Goal: Task Accomplishment & Management: Use online tool/utility

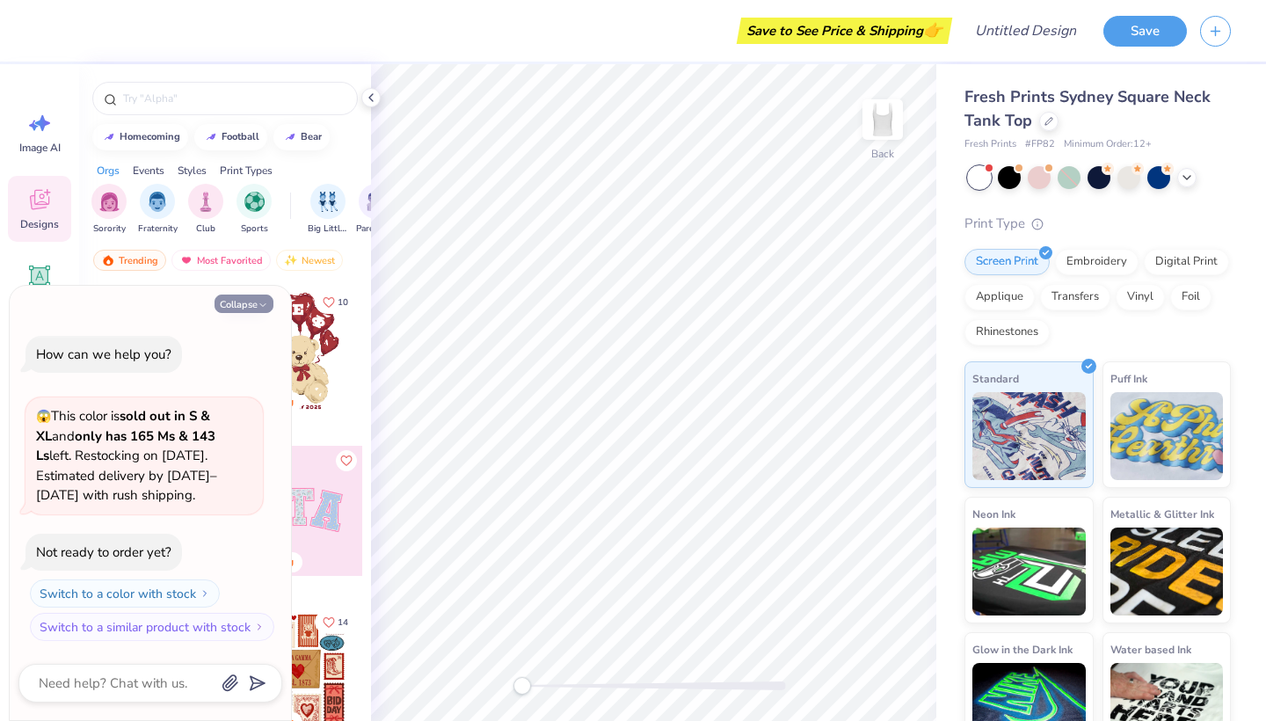
click at [248, 309] on button "Collapse" at bounding box center [244, 304] width 59 height 18
type textarea "x"
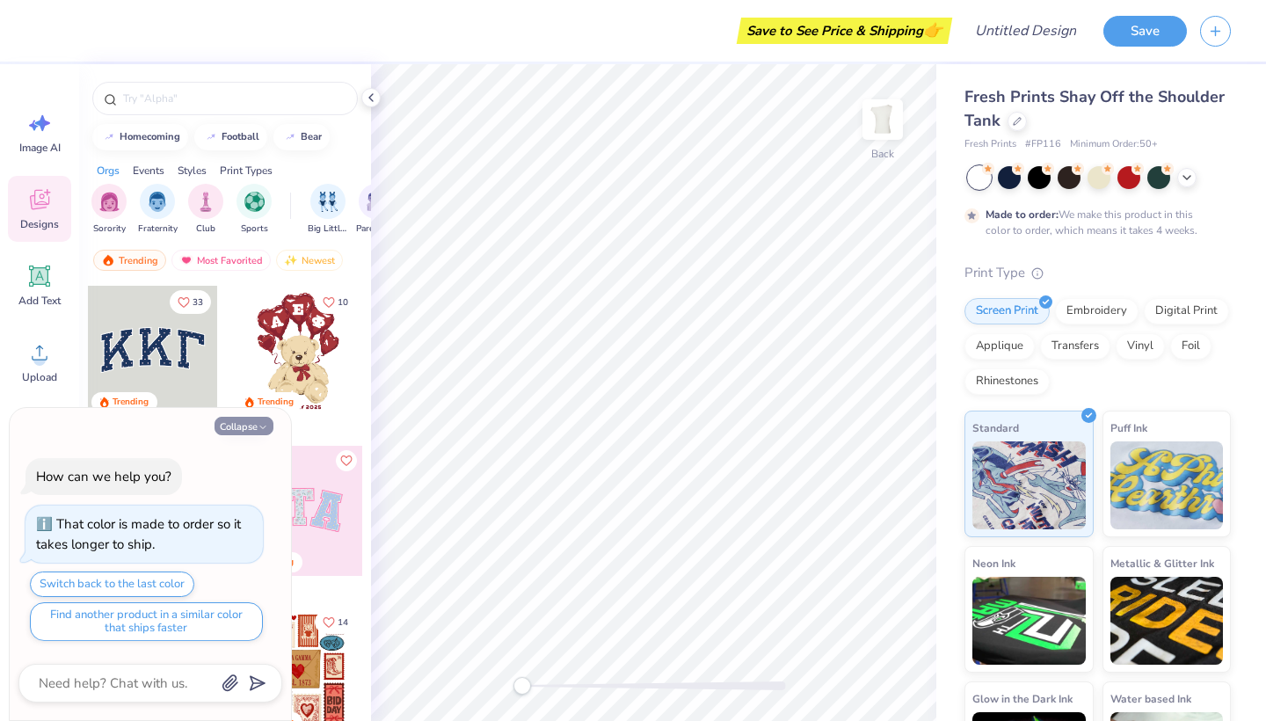
click at [257, 431] on button "Collapse" at bounding box center [244, 426] width 59 height 18
type textarea "x"
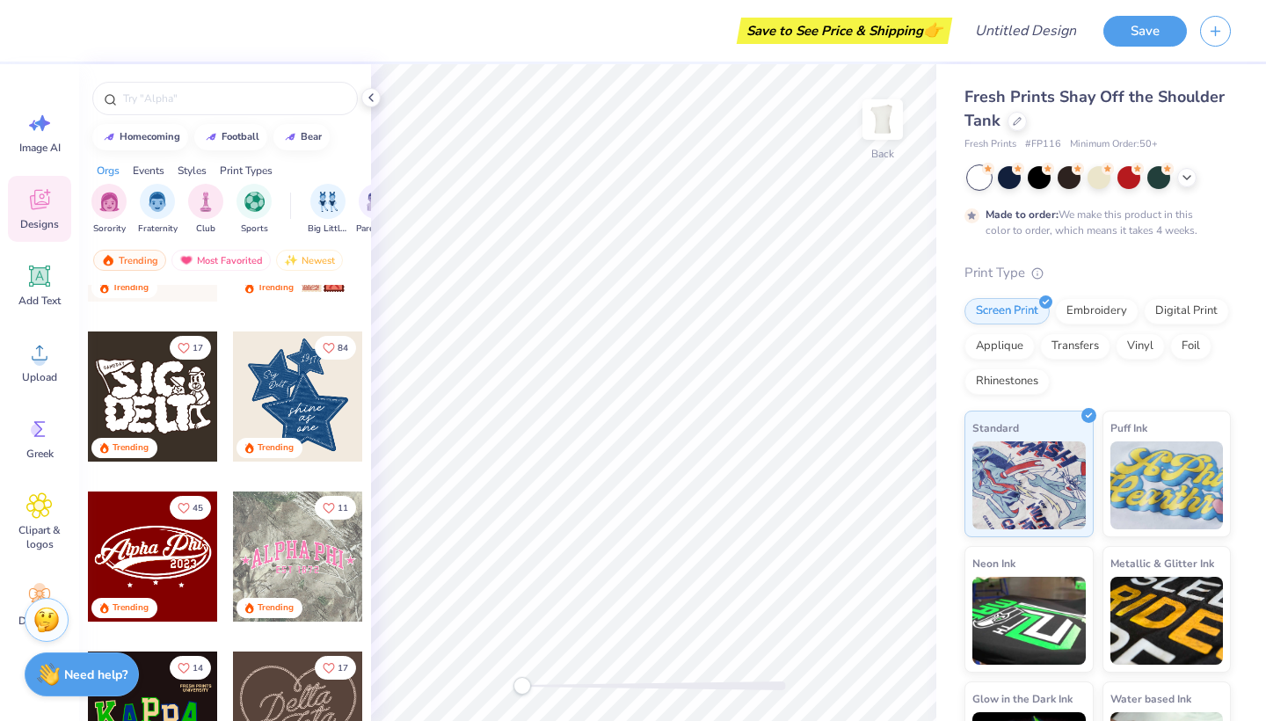
scroll to position [483, 0]
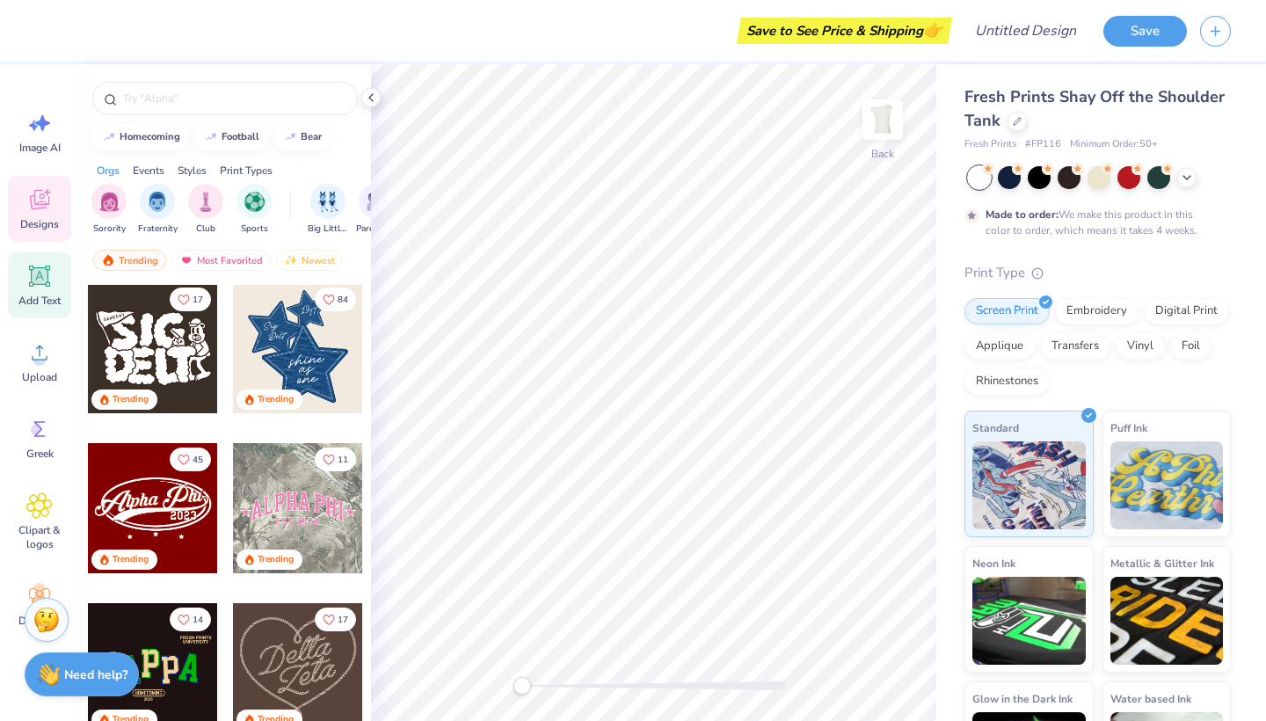
click at [40, 284] on icon at bounding box center [39, 276] width 21 height 21
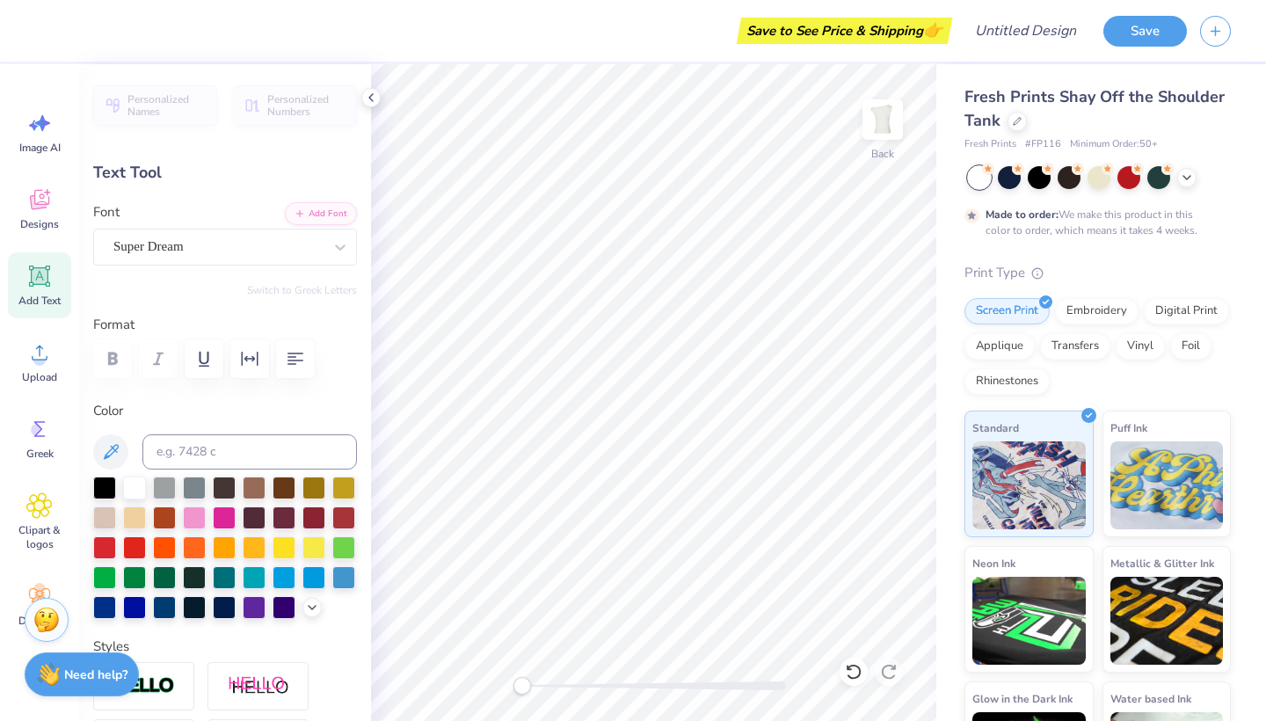
scroll to position [0, 2]
type textarea "WIGGLE"
click at [225, 514] on div at bounding box center [224, 516] width 23 height 23
type input "7.74"
type input "1.56"
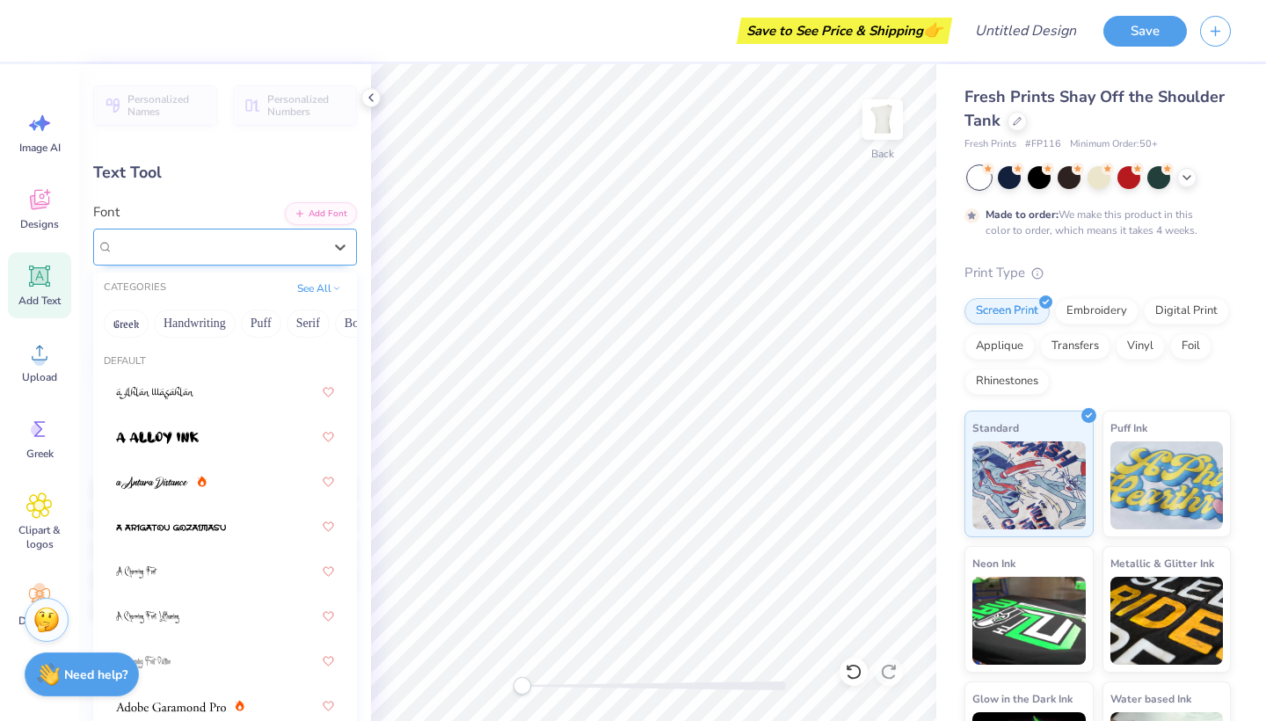
click at [272, 249] on div "Super Dream" at bounding box center [218, 246] width 213 height 27
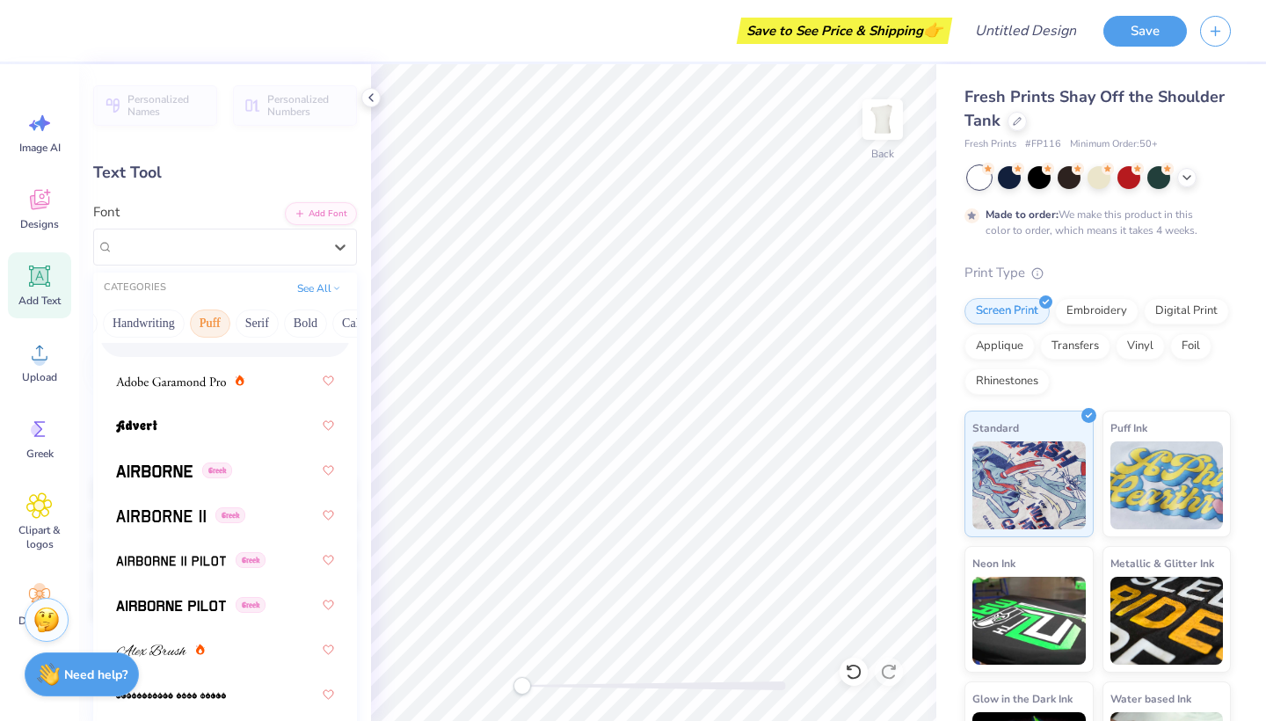
scroll to position [0, 53]
click at [262, 329] on button "Serif" at bounding box center [255, 324] width 43 height 28
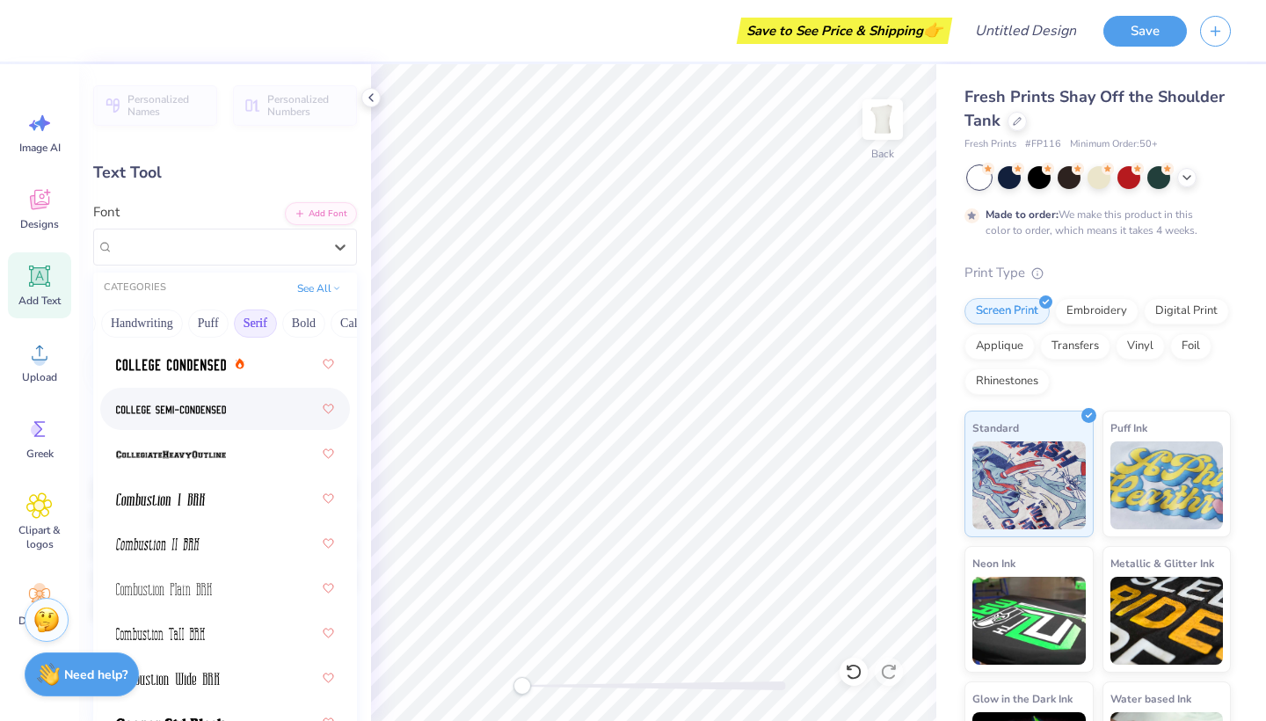
scroll to position [779, 0]
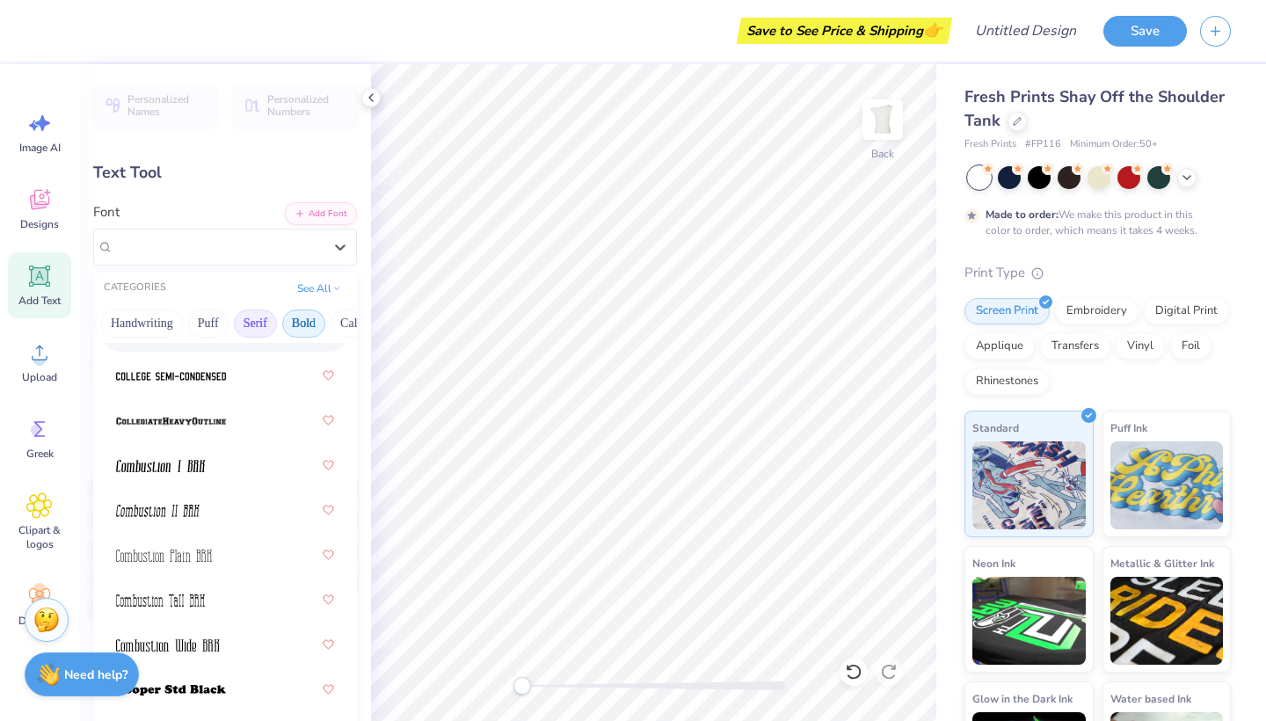
click at [296, 324] on button "Bold" at bounding box center [303, 324] width 43 height 28
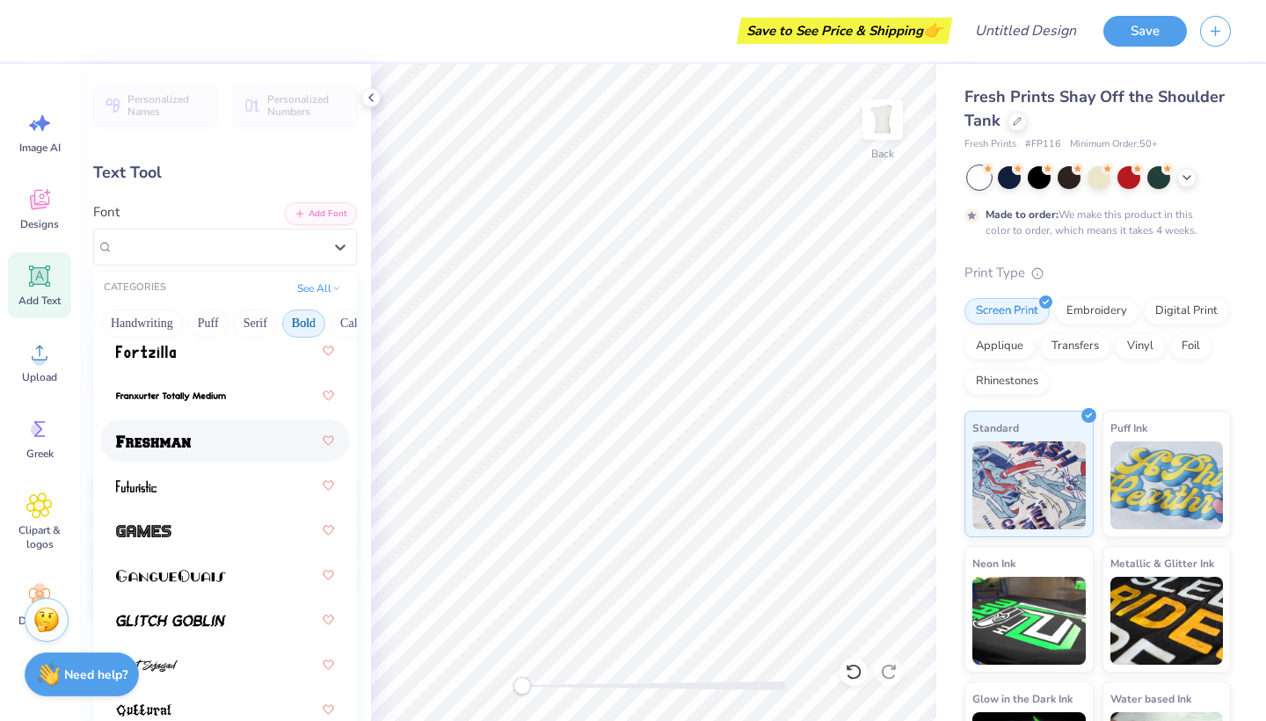
scroll to position [855, 0]
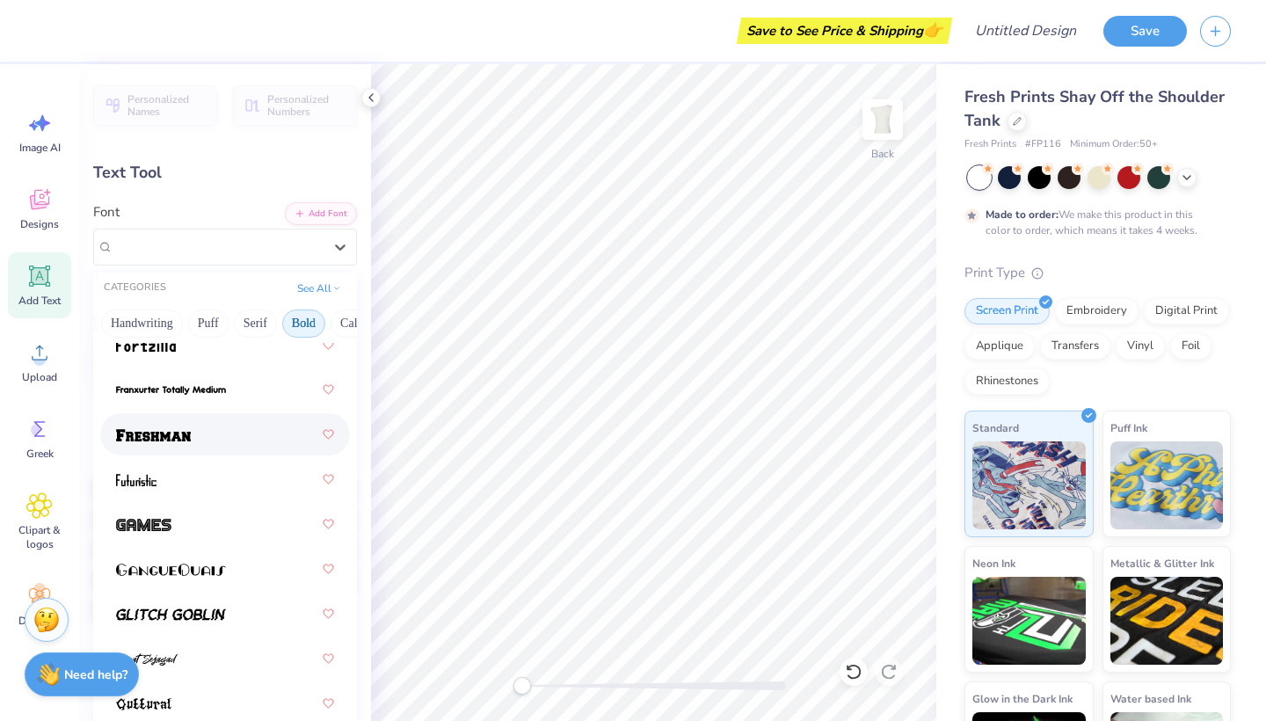
click at [203, 441] on div at bounding box center [225, 435] width 218 height 32
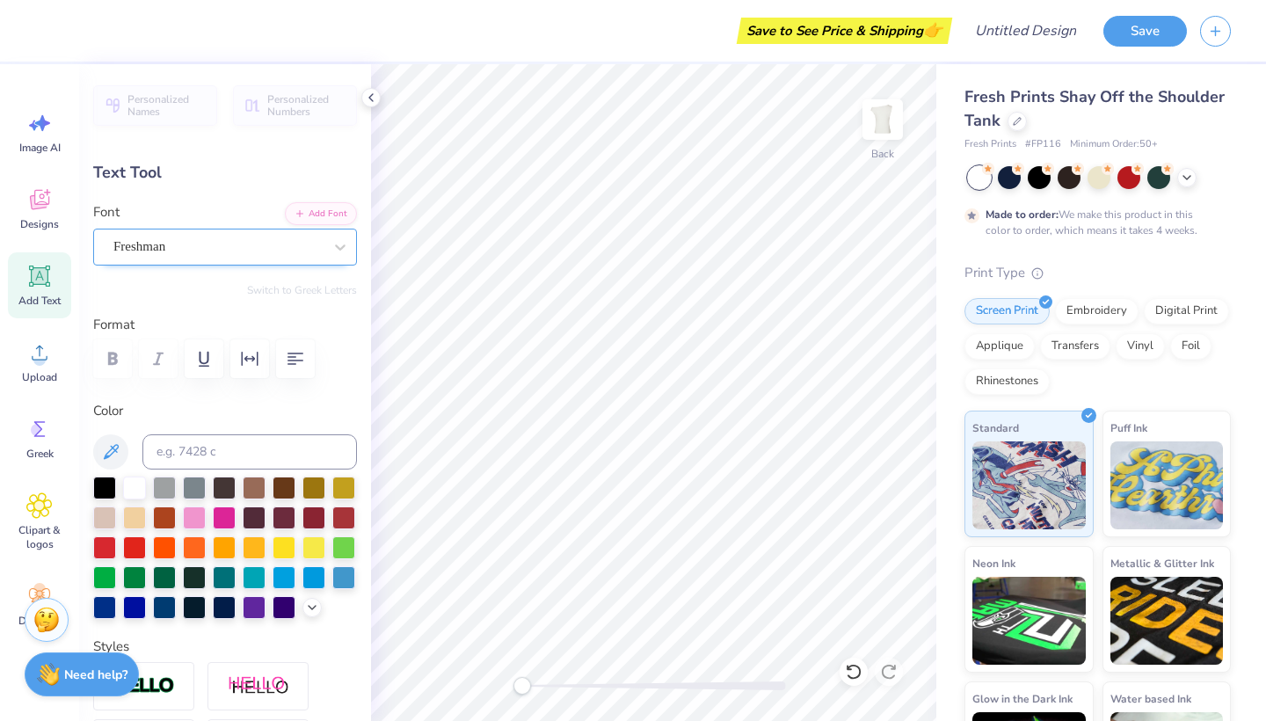
scroll to position [0, 0]
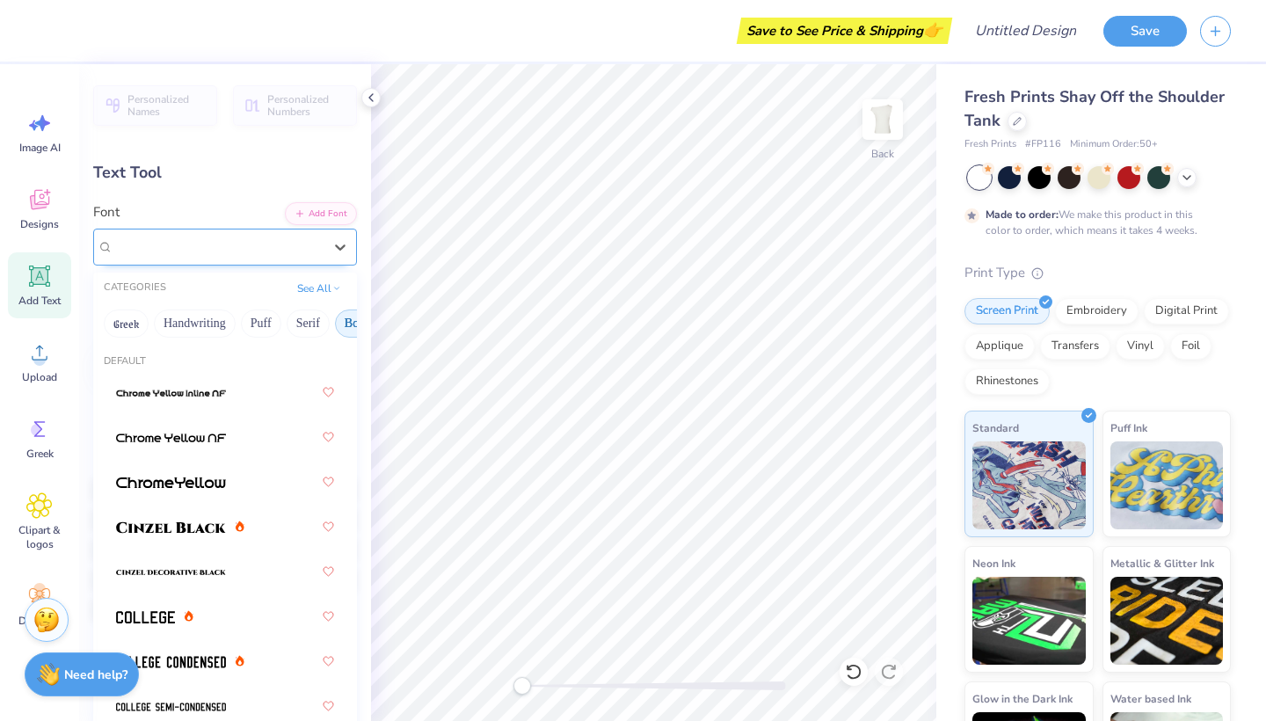
click at [252, 253] on div "Freshman" at bounding box center [218, 246] width 213 height 27
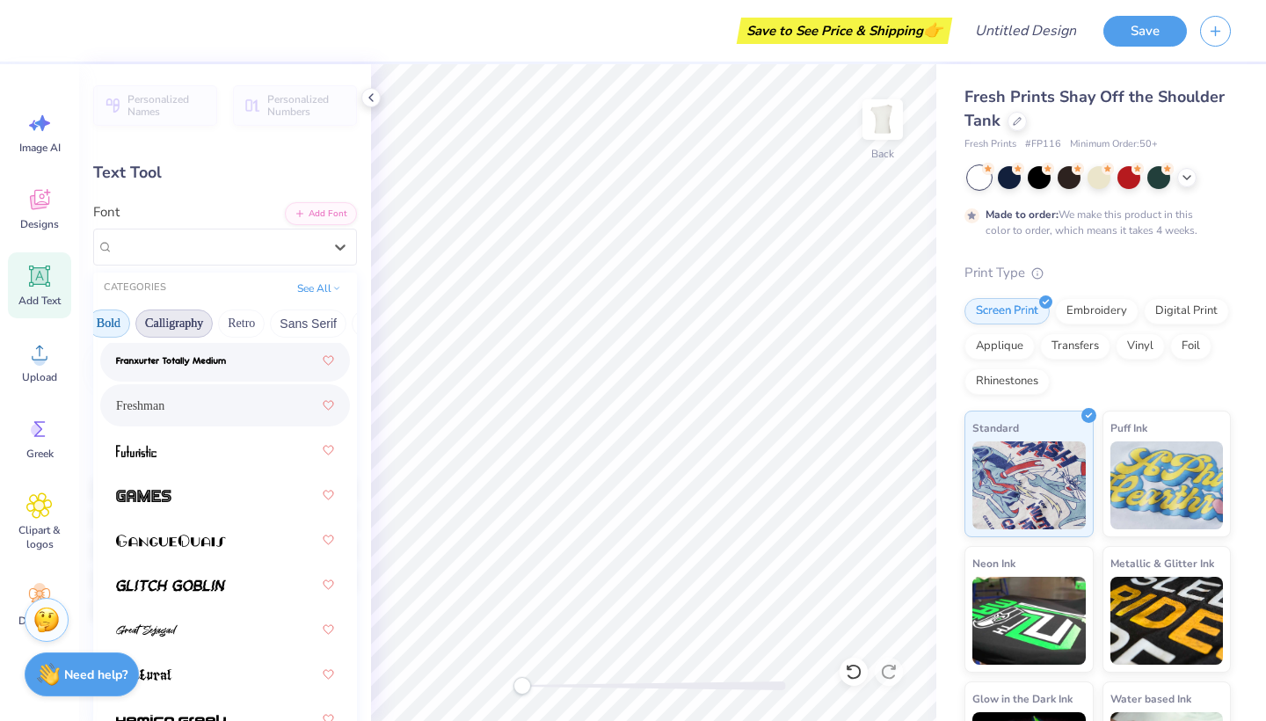
scroll to position [0, 251]
click at [238, 324] on button "Retro" at bounding box center [238, 324] width 47 height 28
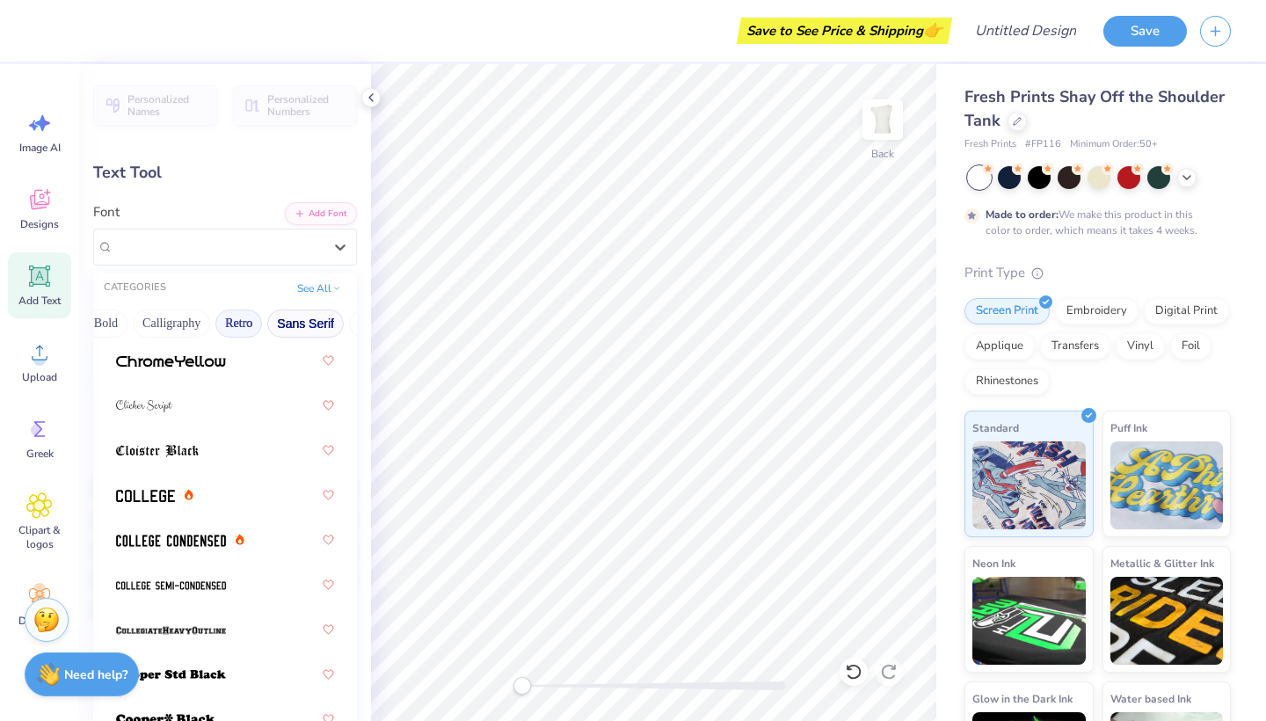
click at [304, 325] on button "Sans Serif" at bounding box center [305, 324] width 77 height 28
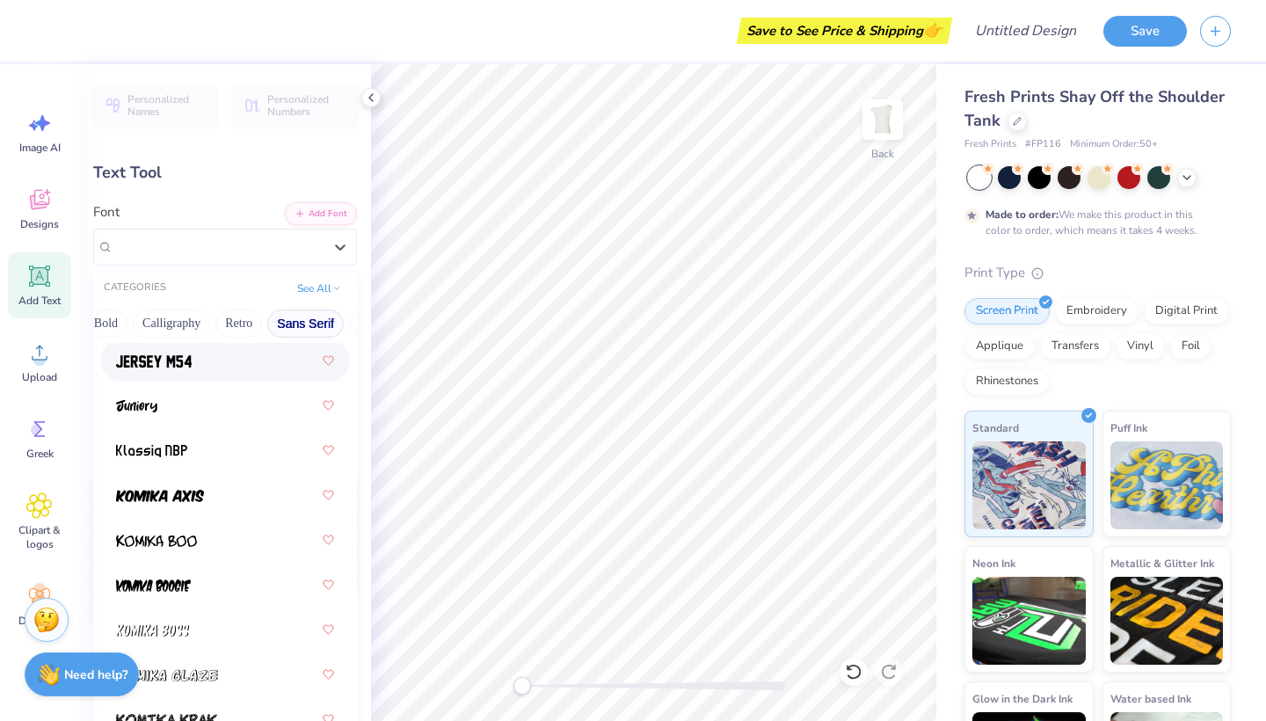
click at [232, 358] on div at bounding box center [225, 361] width 218 height 32
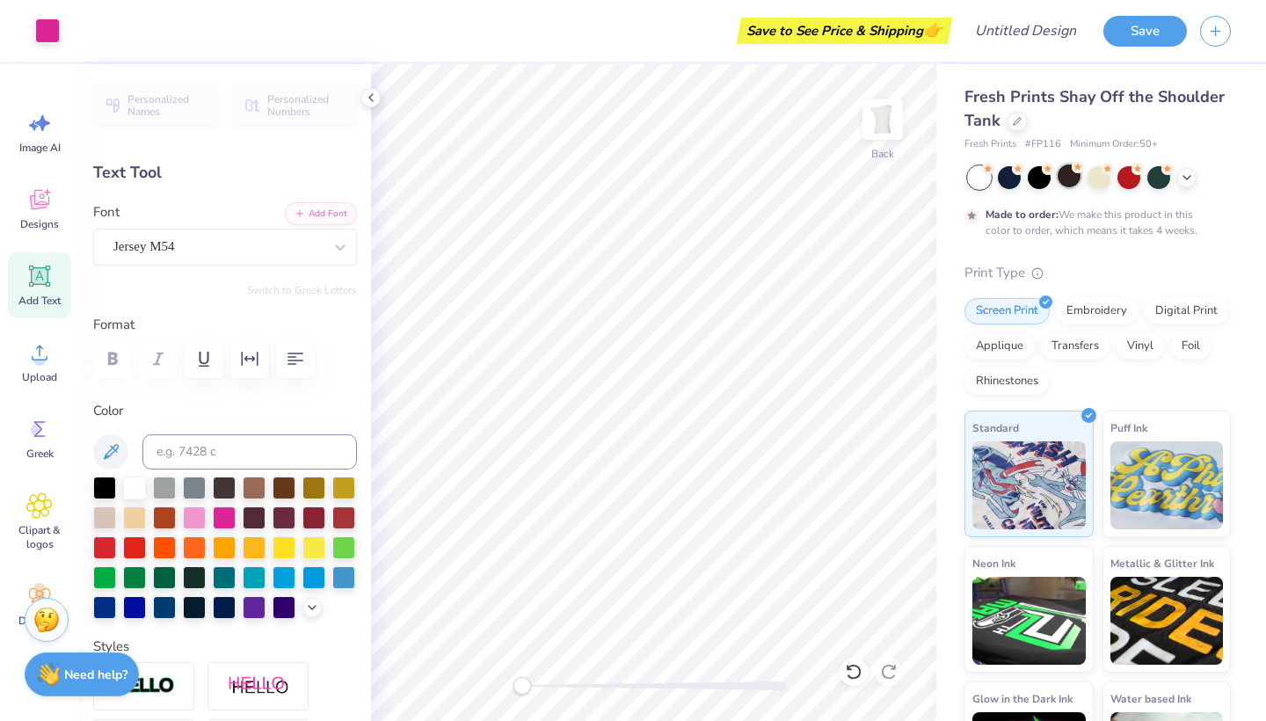
type input "6.11"
type input "1.70"
type input "3.50"
click at [1148, 33] on button "Save" at bounding box center [1146, 28] width 84 height 31
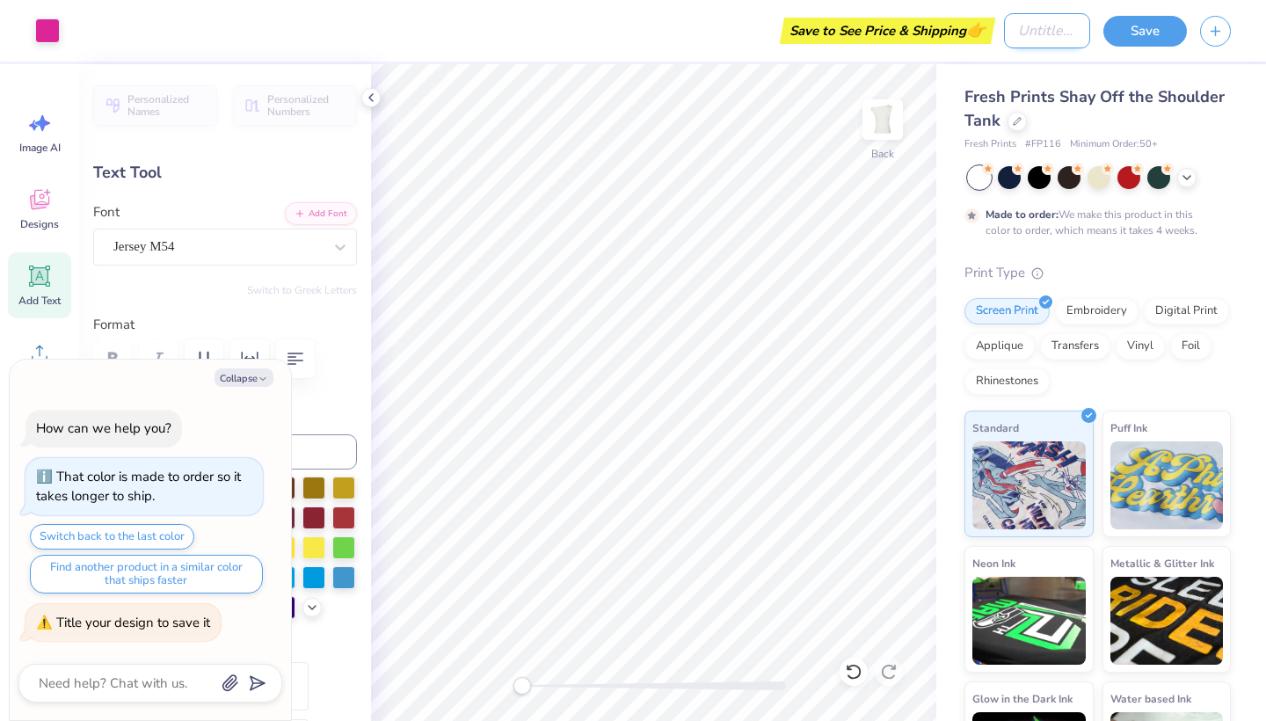
click at [1014, 36] on input "Design Title" at bounding box center [1047, 30] width 86 height 35
type textarea "x"
type input "B"
type textarea "x"
type input "BI"
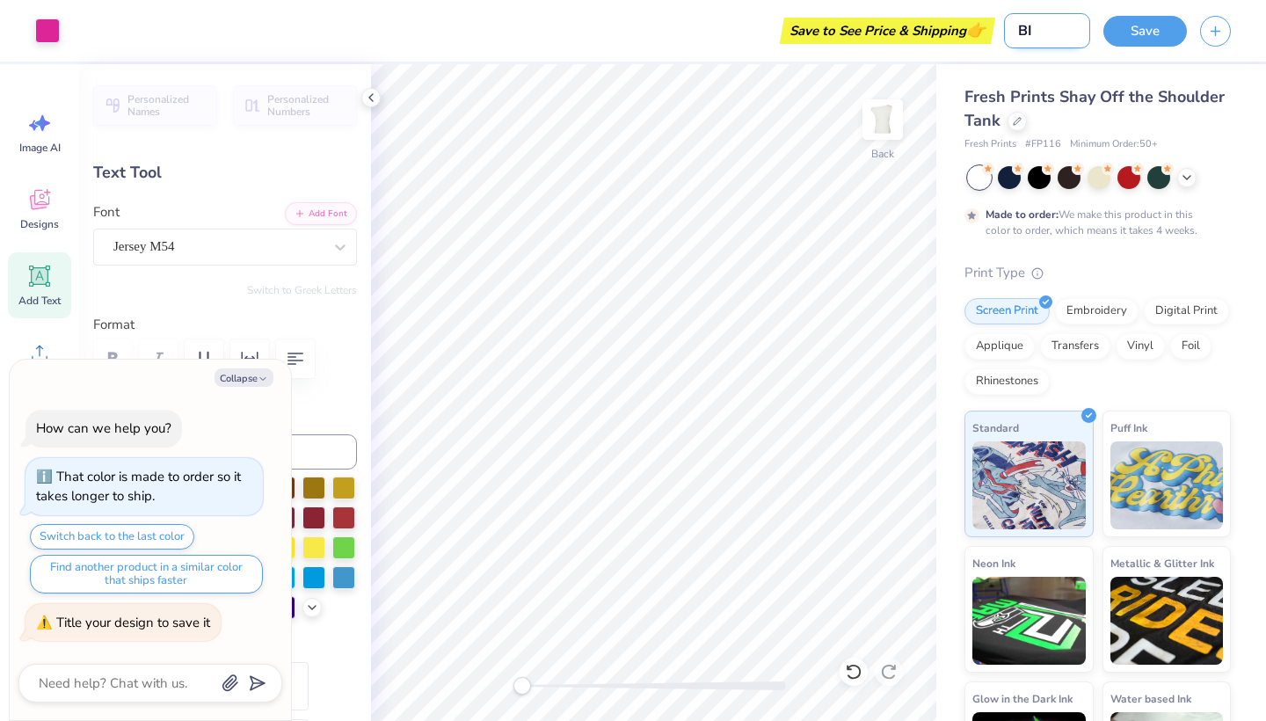
type textarea "x"
type input "BIG"
type textarea "x"
type input "BIG"
type textarea "x"
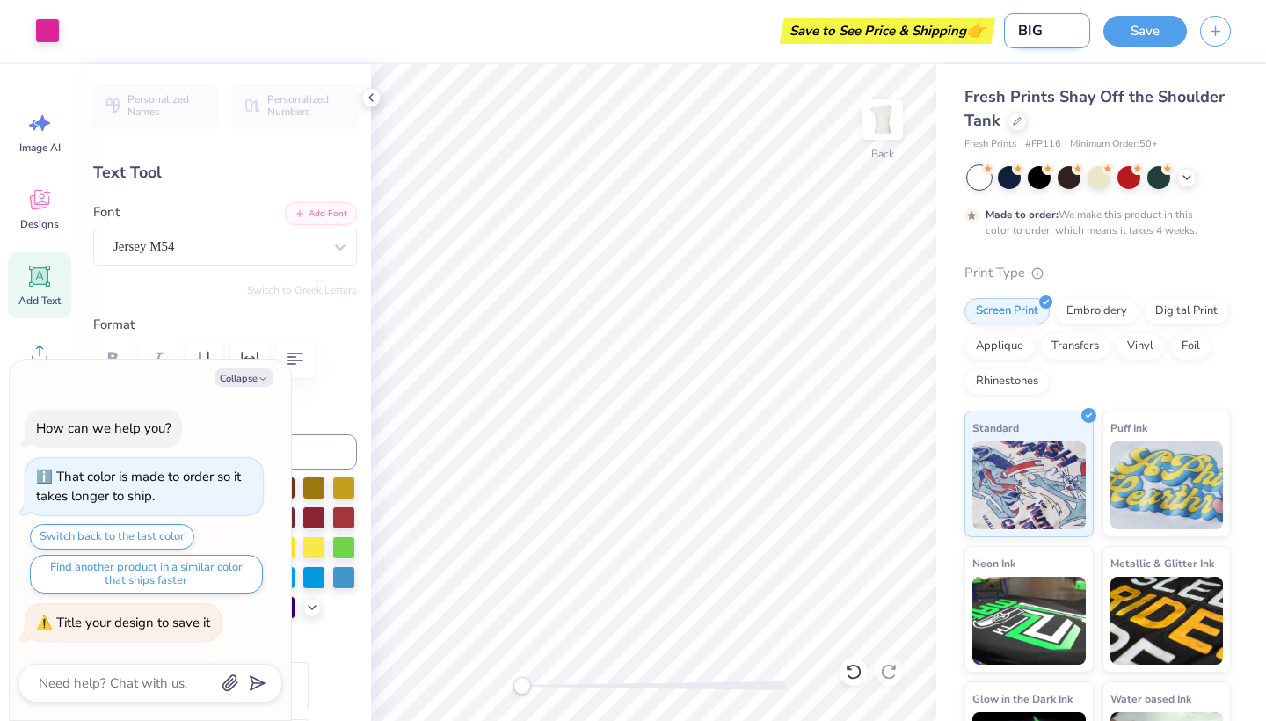
type input "[PERSON_NAME]"
type textarea "x"
type input "BIG LI"
type textarea "x"
type input "BIG LIT"
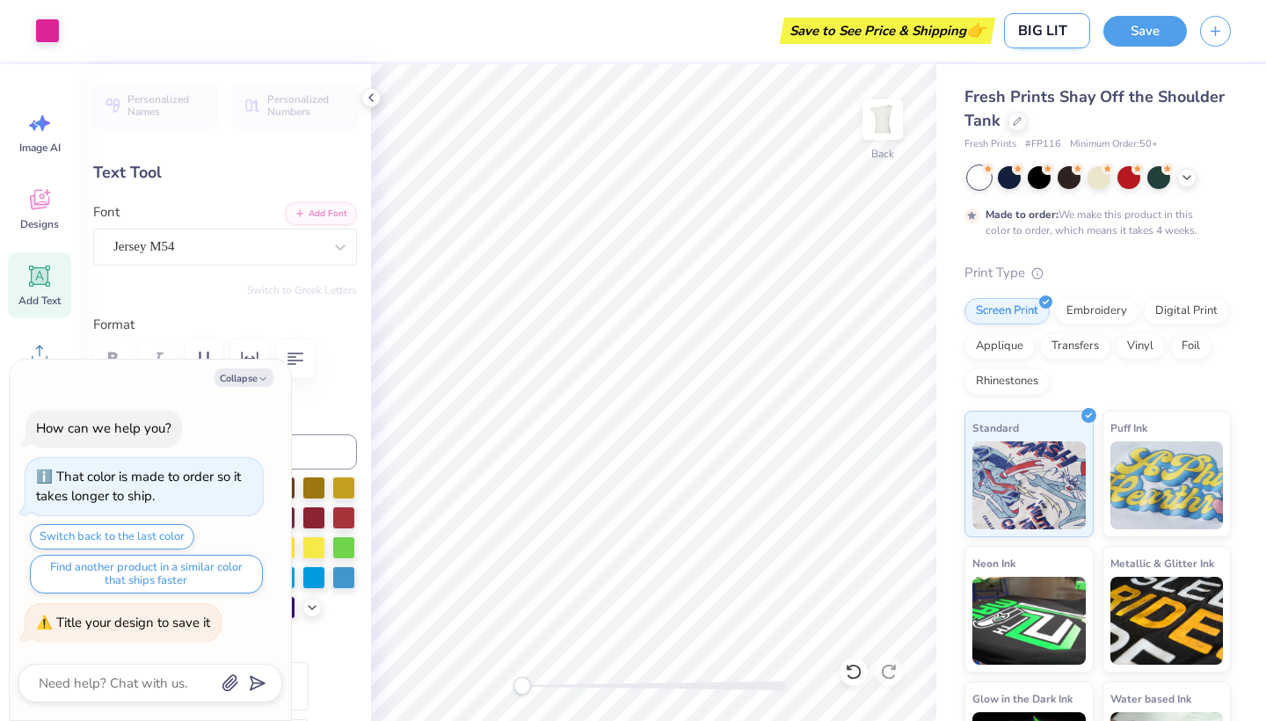
type textarea "x"
type input "BIG LITT"
type textarea "x"
type input "BIG LITTL"
type textarea "x"
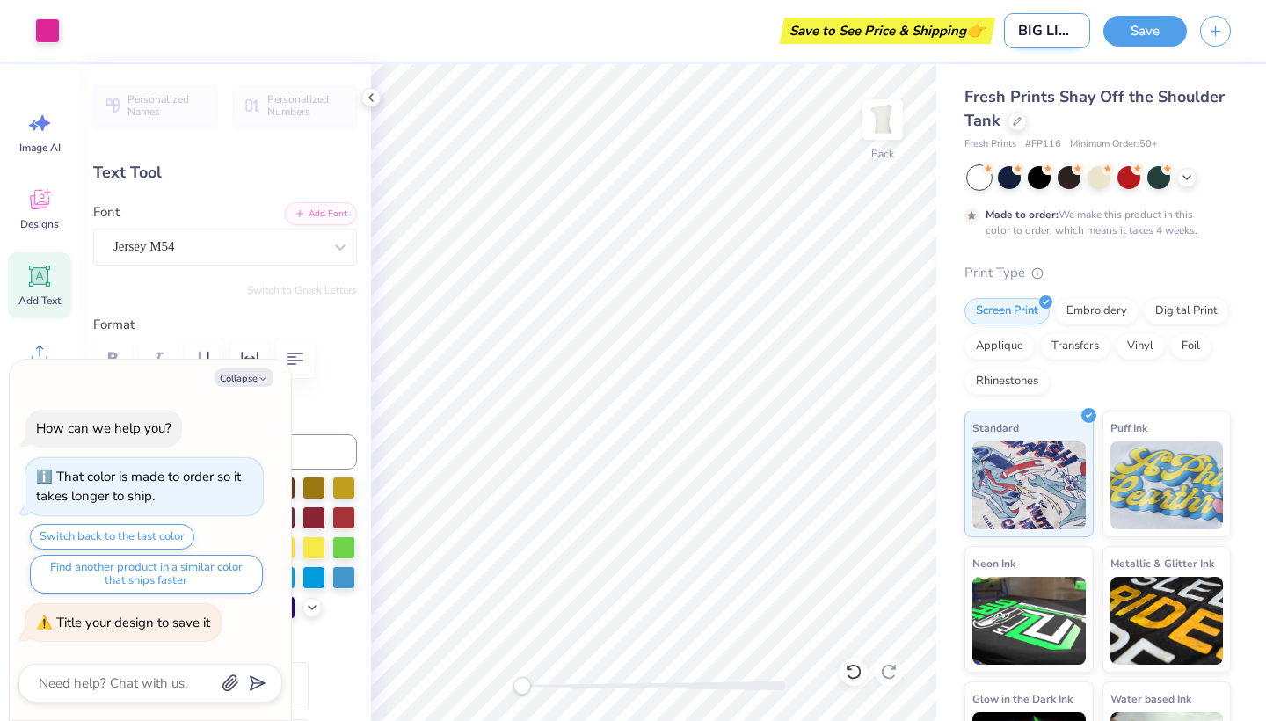
type input "BIG LITTLE"
type textarea "x"
type input "BIG LITTLE"
click at [1156, 32] on button "Save" at bounding box center [1146, 28] width 84 height 31
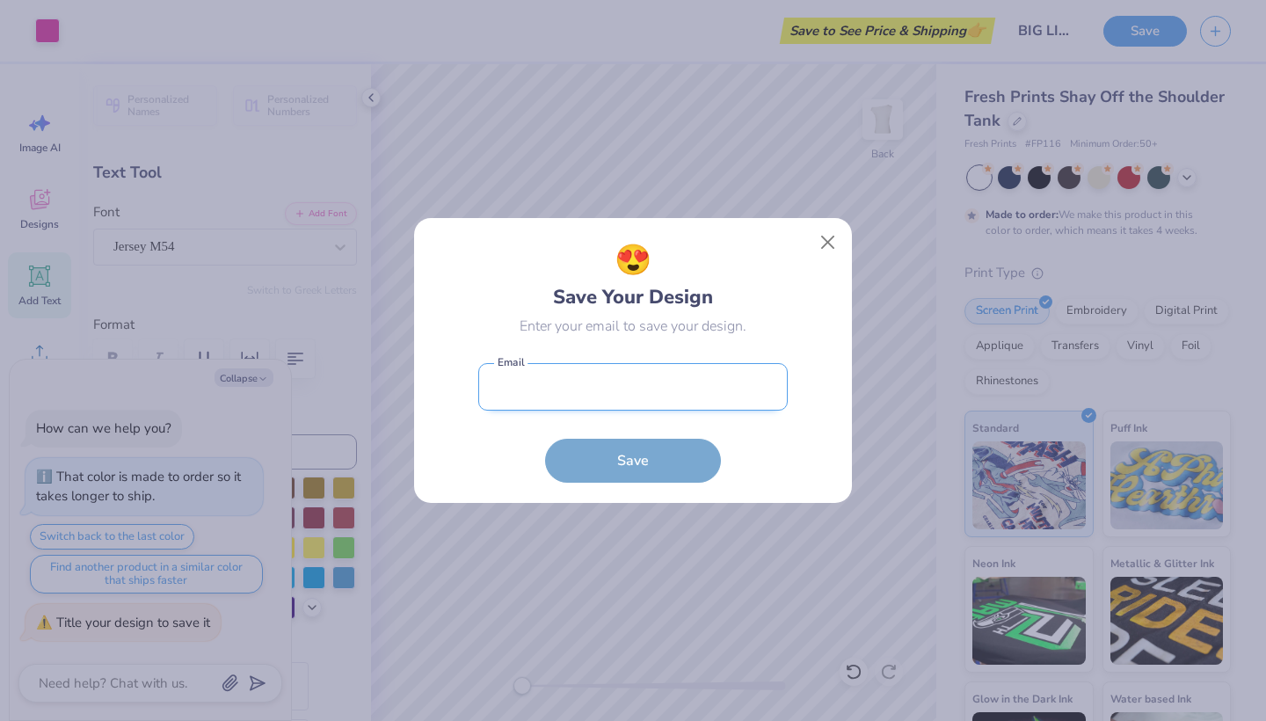
click at [679, 393] on input "email" at bounding box center [633, 387] width 310 height 48
type input "[EMAIL_ADDRESS][DOMAIN_NAME]"
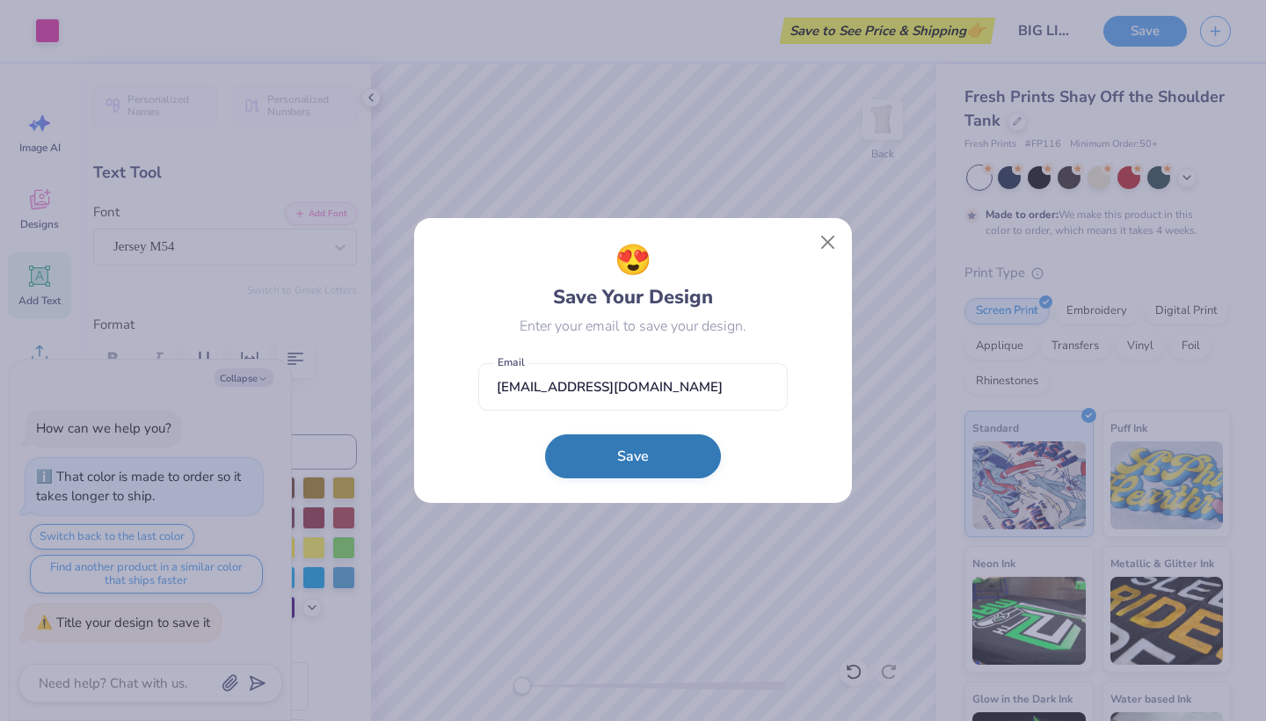
click at [660, 471] on button "Save" at bounding box center [633, 456] width 176 height 44
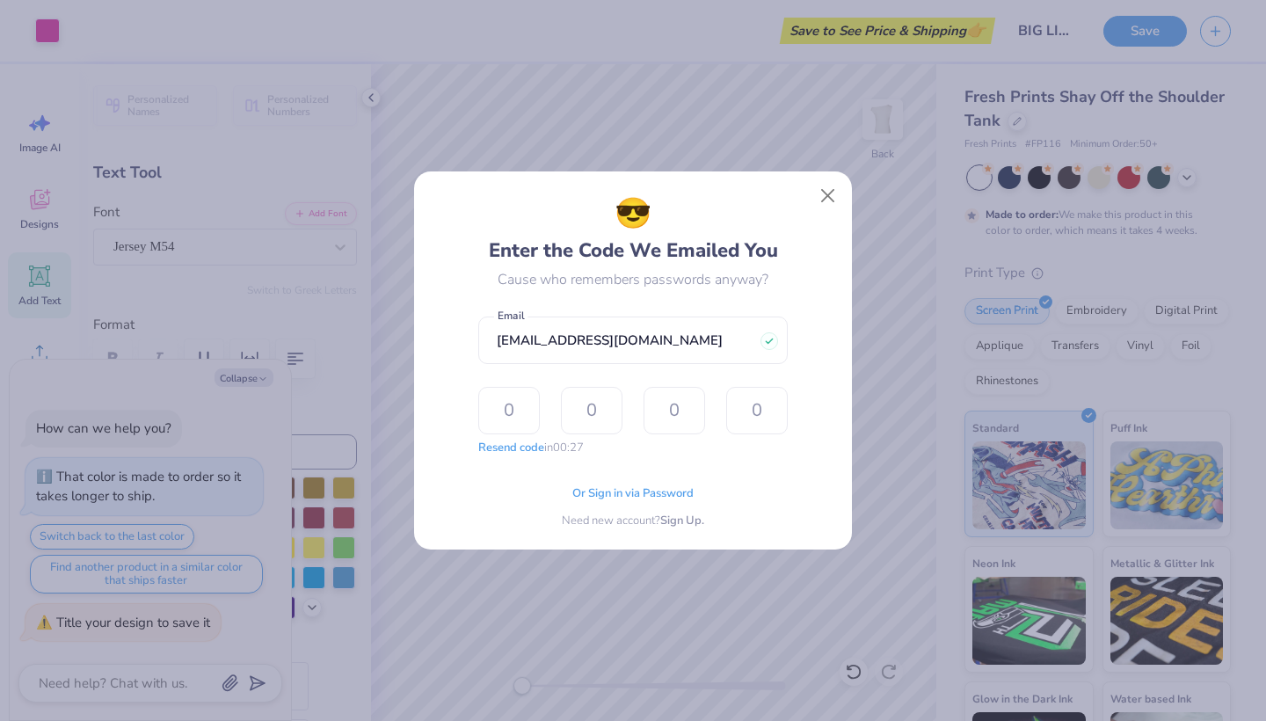
click at [508, 505] on div "Or Sign in via Password Need new account? Sign Up." at bounding box center [633, 502] width 310 height 55
type textarea "x"
click at [514, 408] on input "text" at bounding box center [509, 410] width 62 height 47
type input "6"
type input "4"
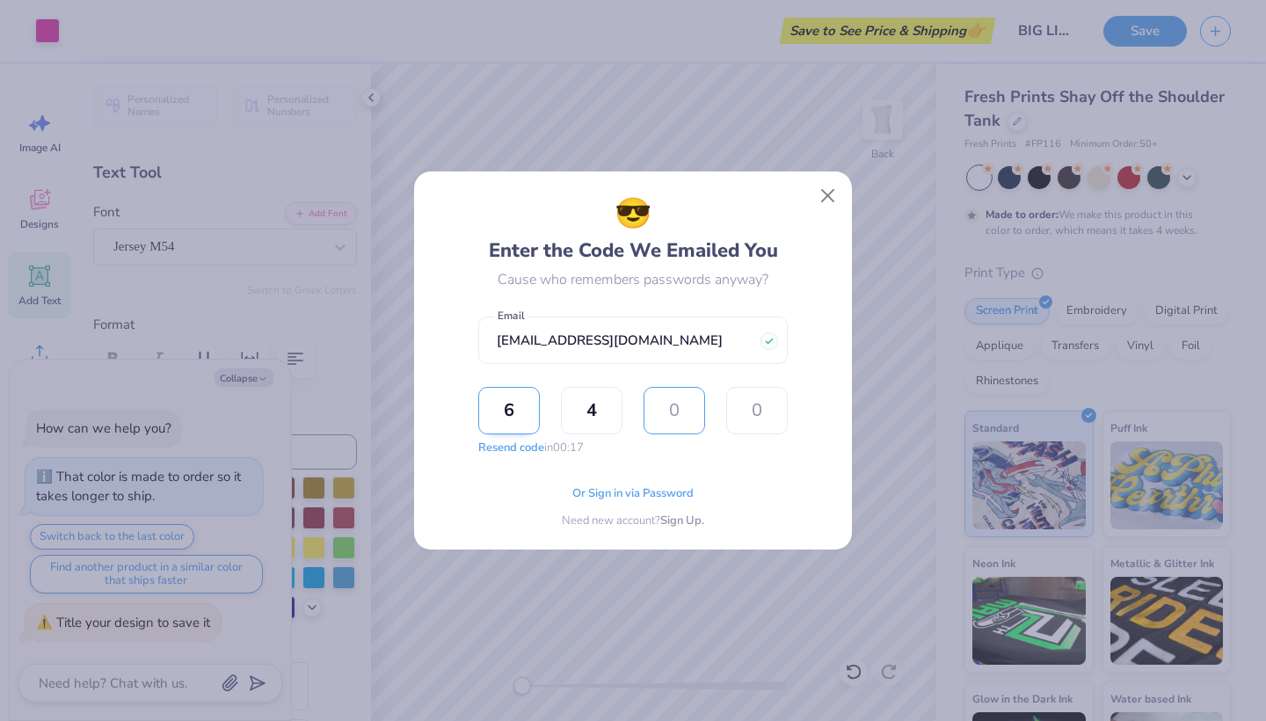
type input "3"
type input "0"
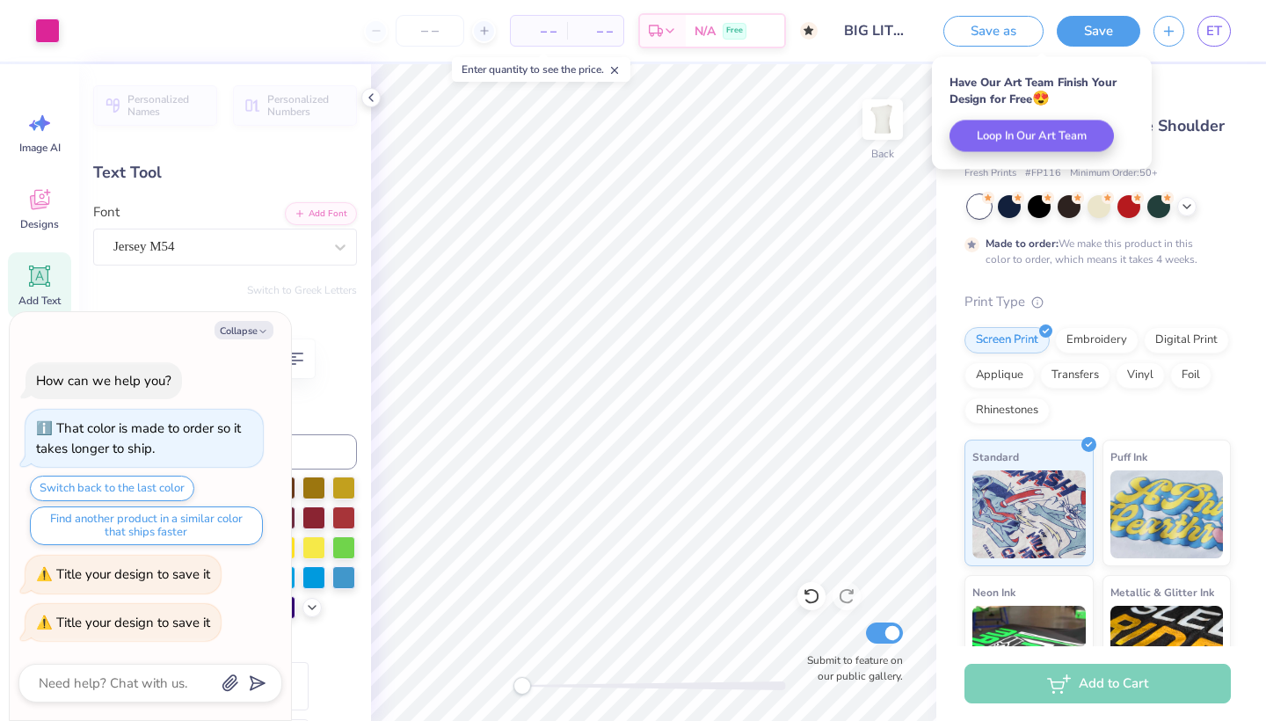
type textarea "x"
click at [1191, 91] on div "# 526422A" at bounding box center [1098, 96] width 266 height 22
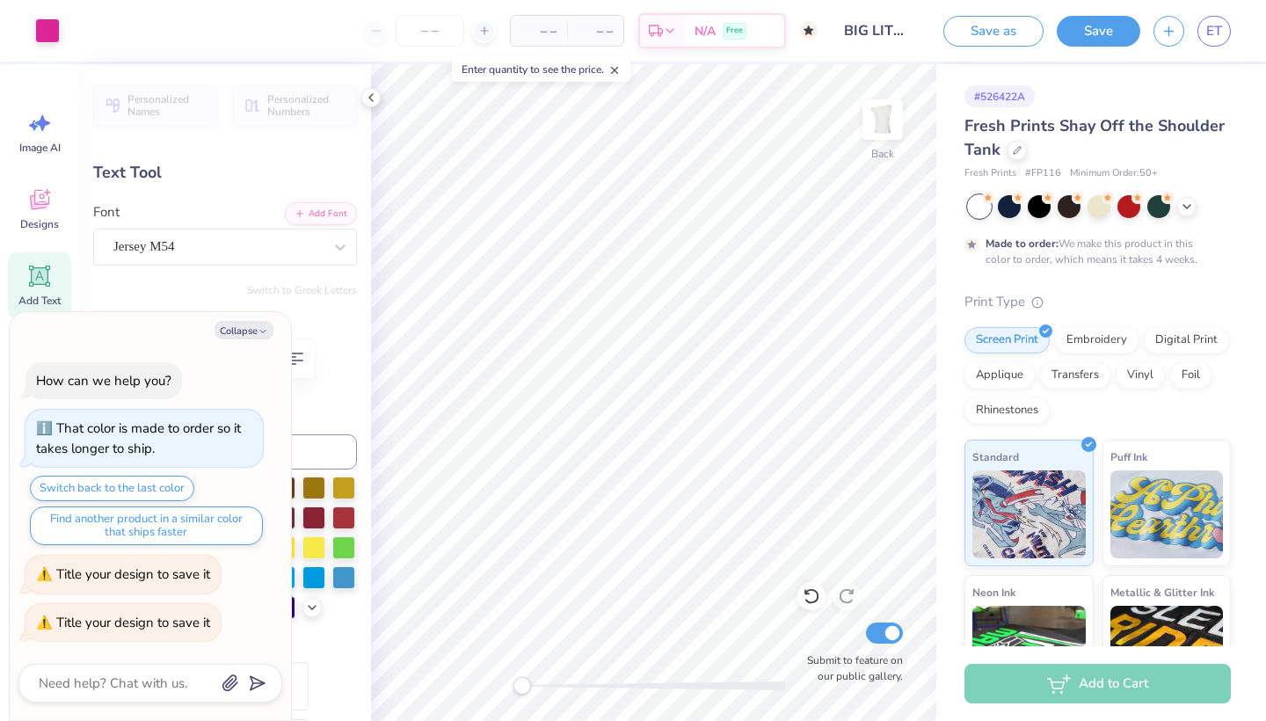
click at [567, 26] on div "– – Total" at bounding box center [595, 31] width 56 height 30
click at [478, 30] on icon at bounding box center [484, 31] width 12 height 12
type input "50"
type textarea "x"
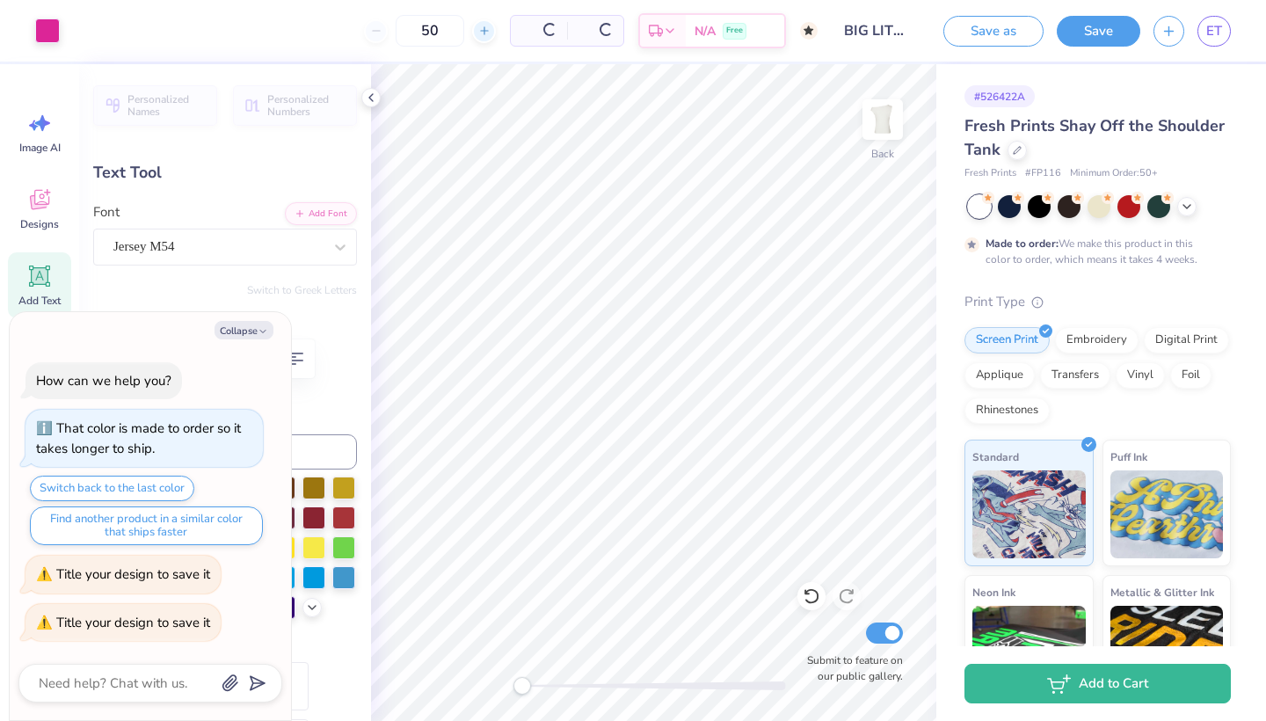
click at [478, 33] on icon at bounding box center [484, 31] width 12 height 12
type input "51"
type textarea "x"
click at [312, 31] on line at bounding box center [308, 31] width 7 height 0
type input "50"
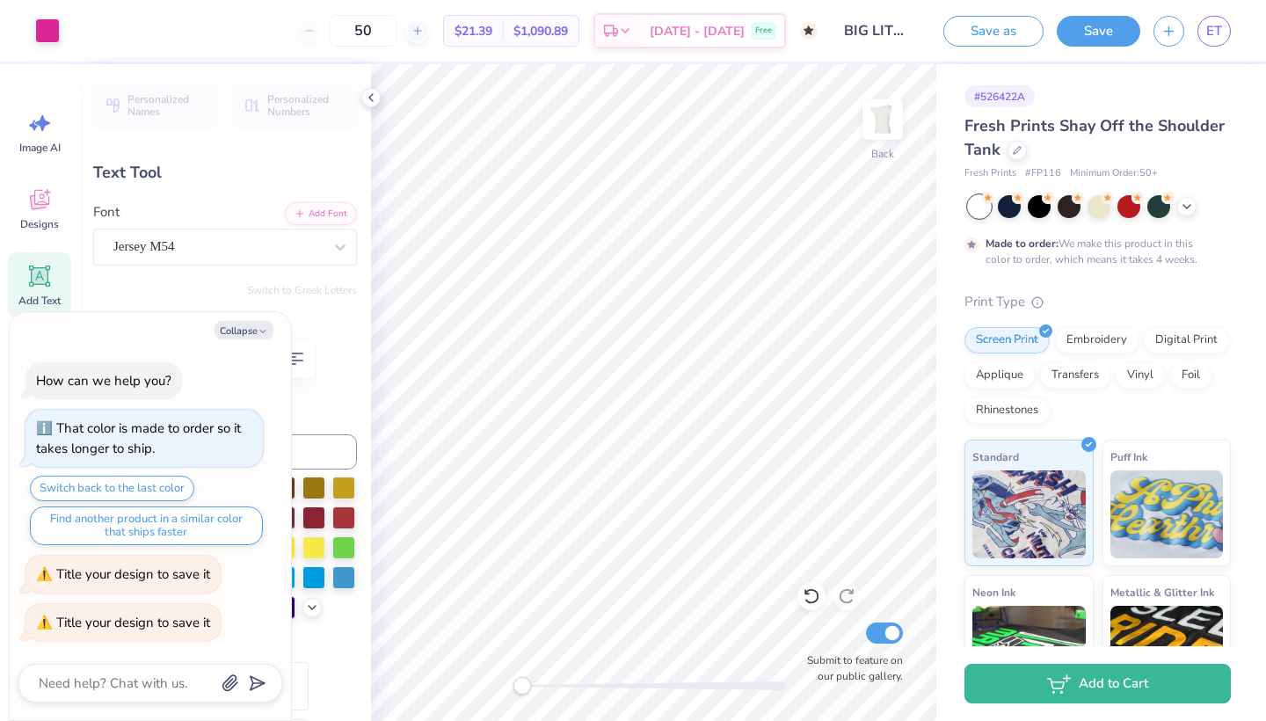
type textarea "x"
